Goal: Navigation & Orientation: Understand site structure

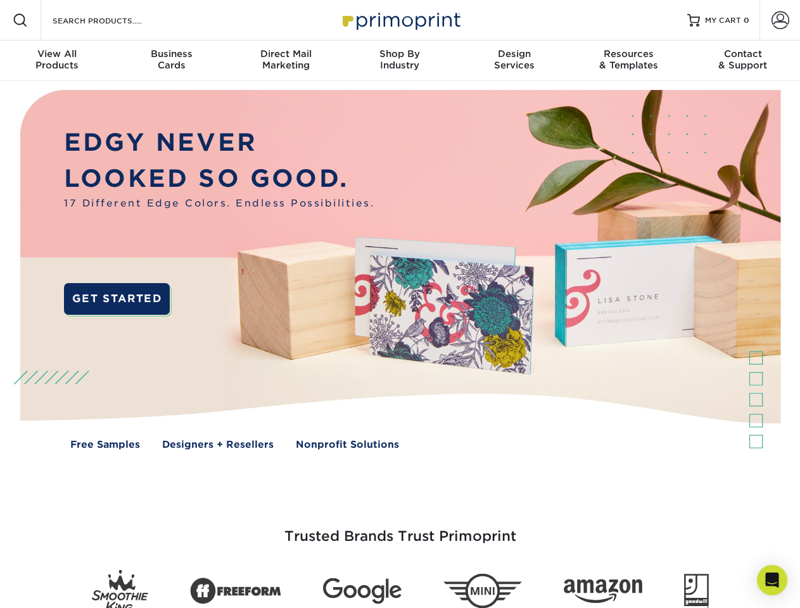
click at [400, 304] on img at bounding box center [400, 279] width 792 height 396
click at [20, 20] on span at bounding box center [20, 20] width 15 height 15
click at [780, 20] on span at bounding box center [781, 20] width 18 height 18
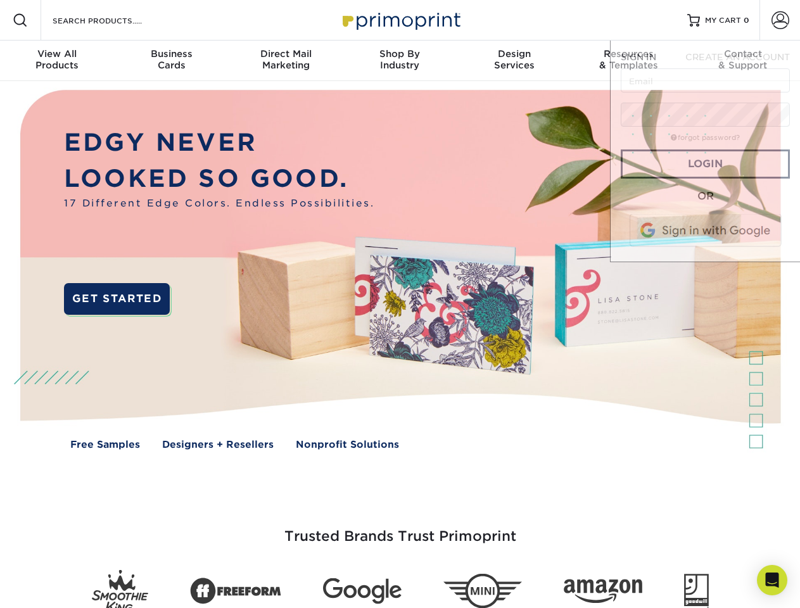
click at [57, 61] on div "View All Products" at bounding box center [57, 59] width 114 height 23
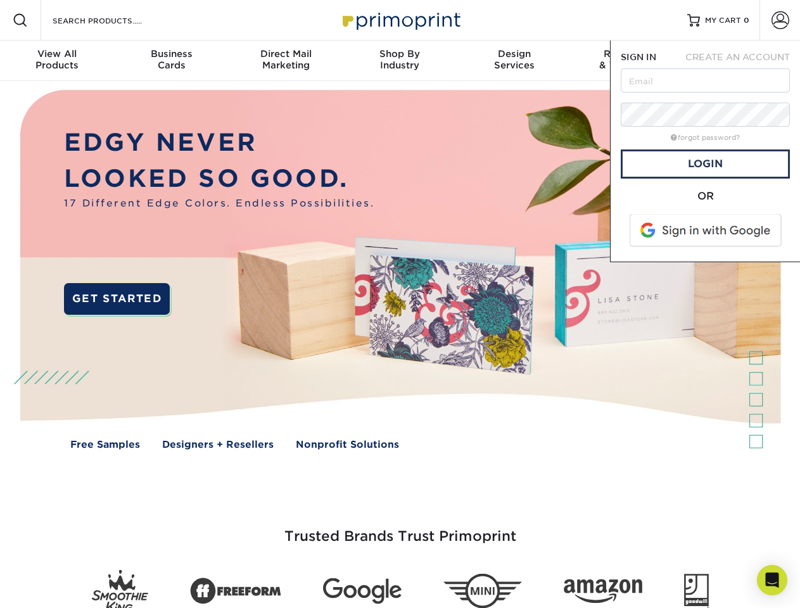
click at [171, 61] on div "Business Cards" at bounding box center [171, 59] width 114 height 23
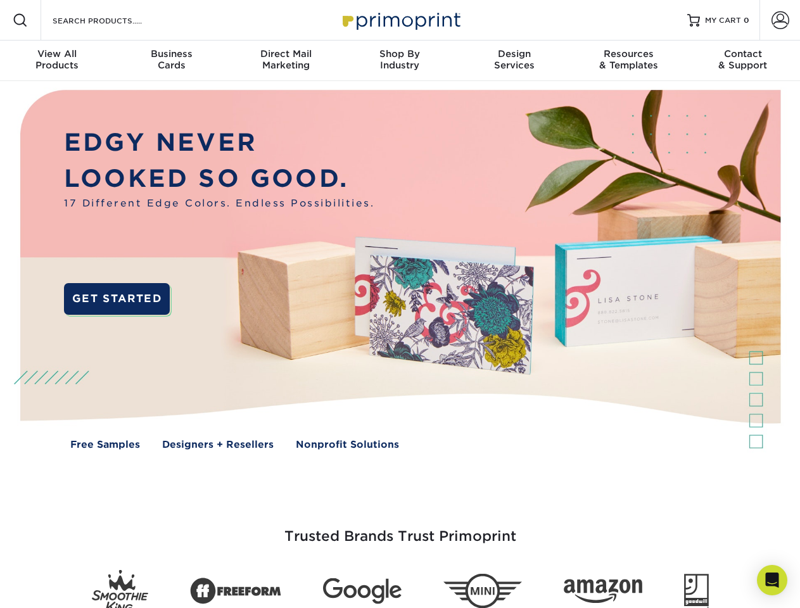
click at [286, 61] on div "Direct Mail Marketing" at bounding box center [286, 59] width 114 height 23
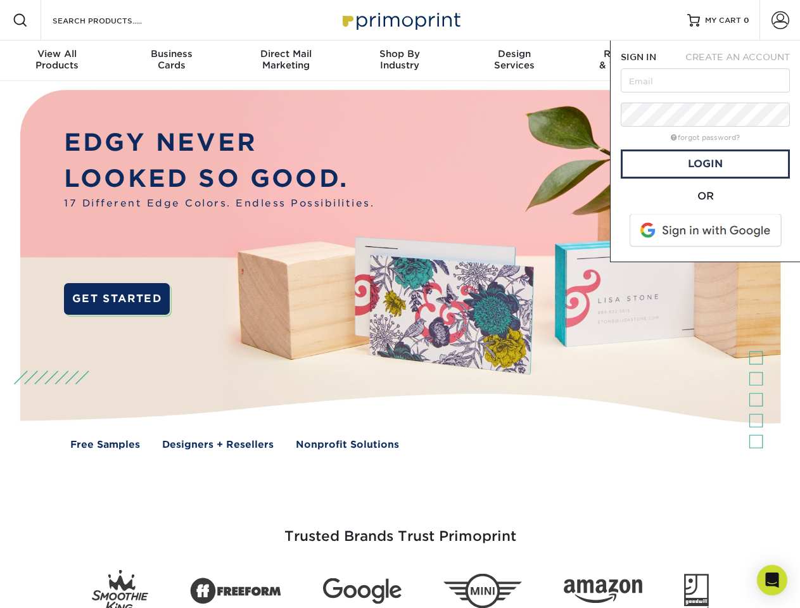
click at [400, 61] on div "Shop By Industry" at bounding box center [400, 59] width 114 height 23
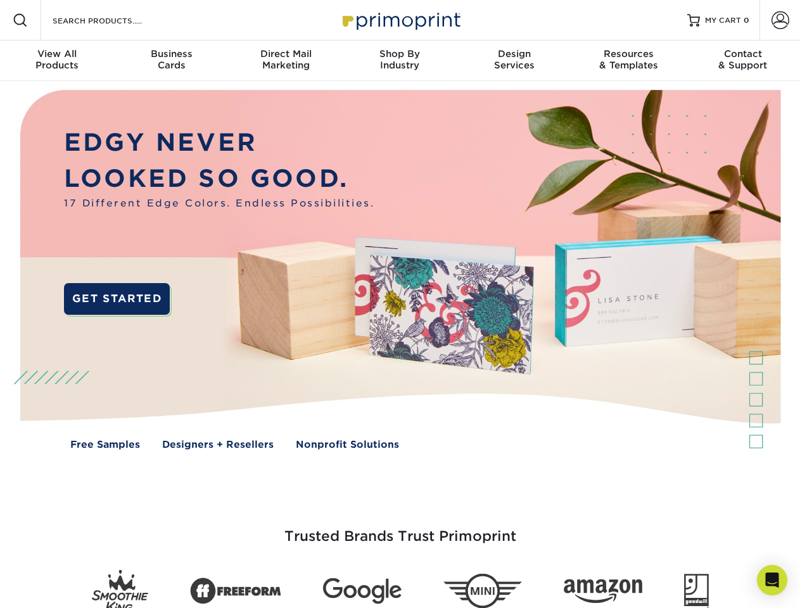
click at [514, 61] on div "Design Services" at bounding box center [514, 59] width 114 height 23
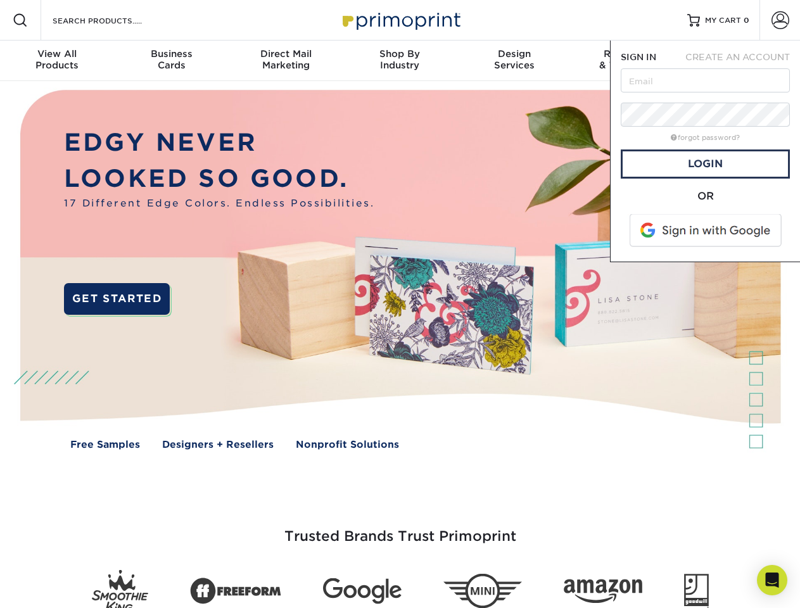
click at [628, 61] on span "SIGN IN" at bounding box center [638, 57] width 35 height 10
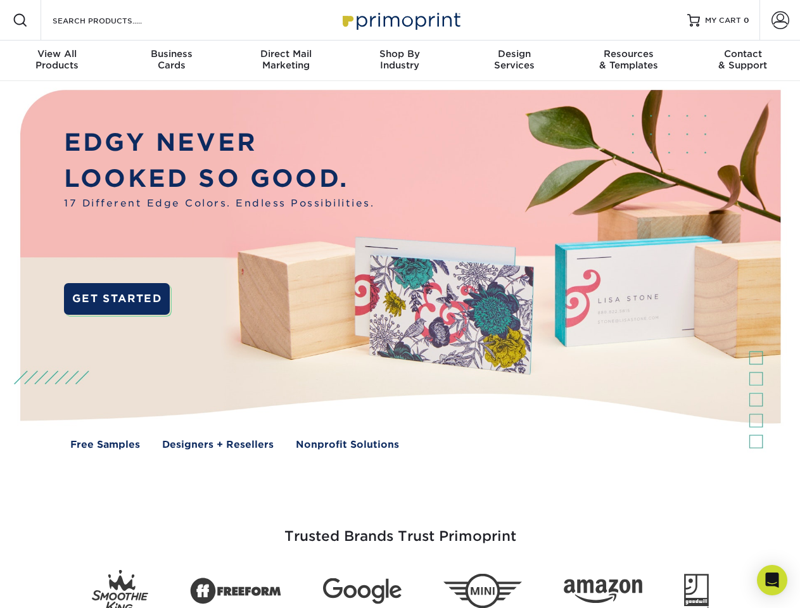
click at [743, 61] on div "Contact & Support" at bounding box center [743, 59] width 114 height 23
